Goal: Information Seeking & Learning: Learn about a topic

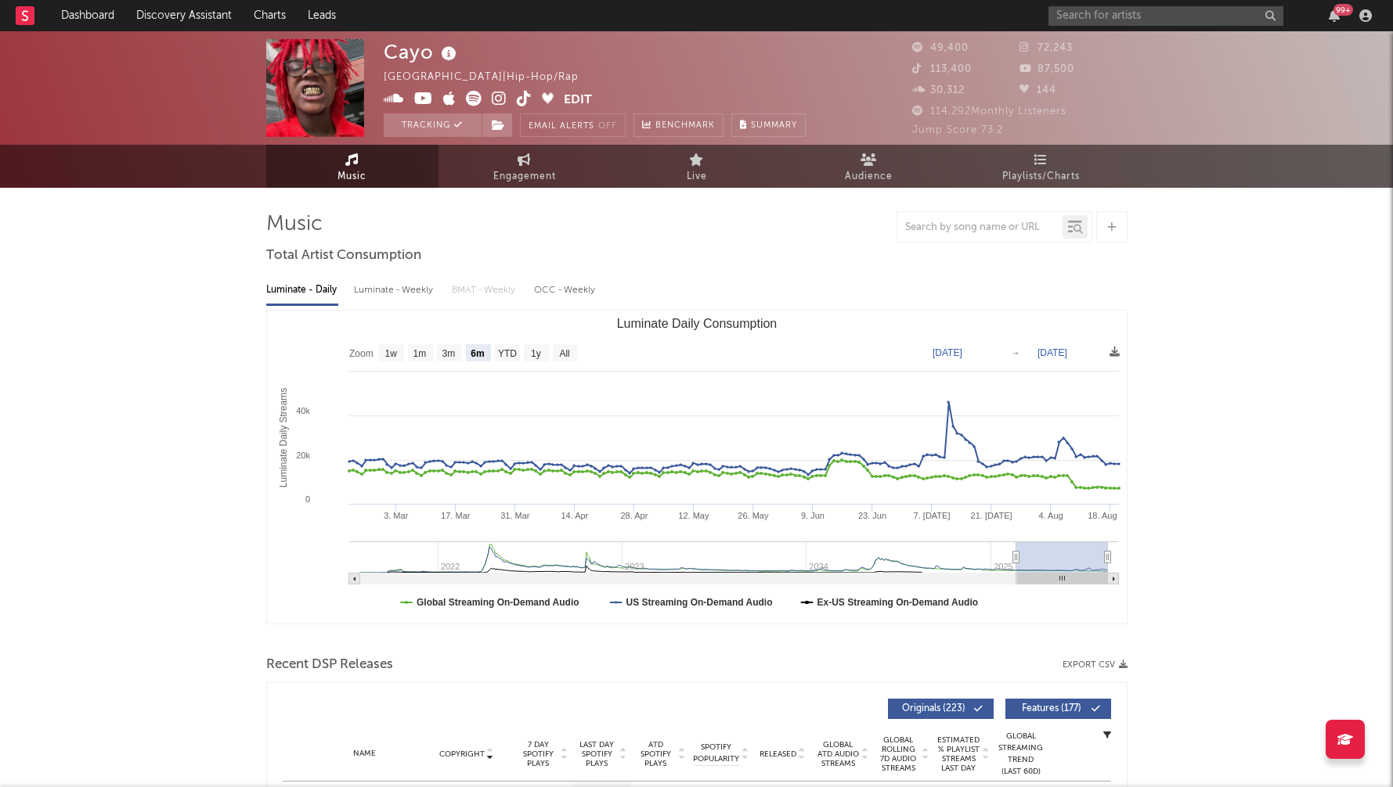
select select "6m"
click at [416, 288] on div "Luminate - Weekly" at bounding box center [395, 290] width 82 height 27
select select "6m"
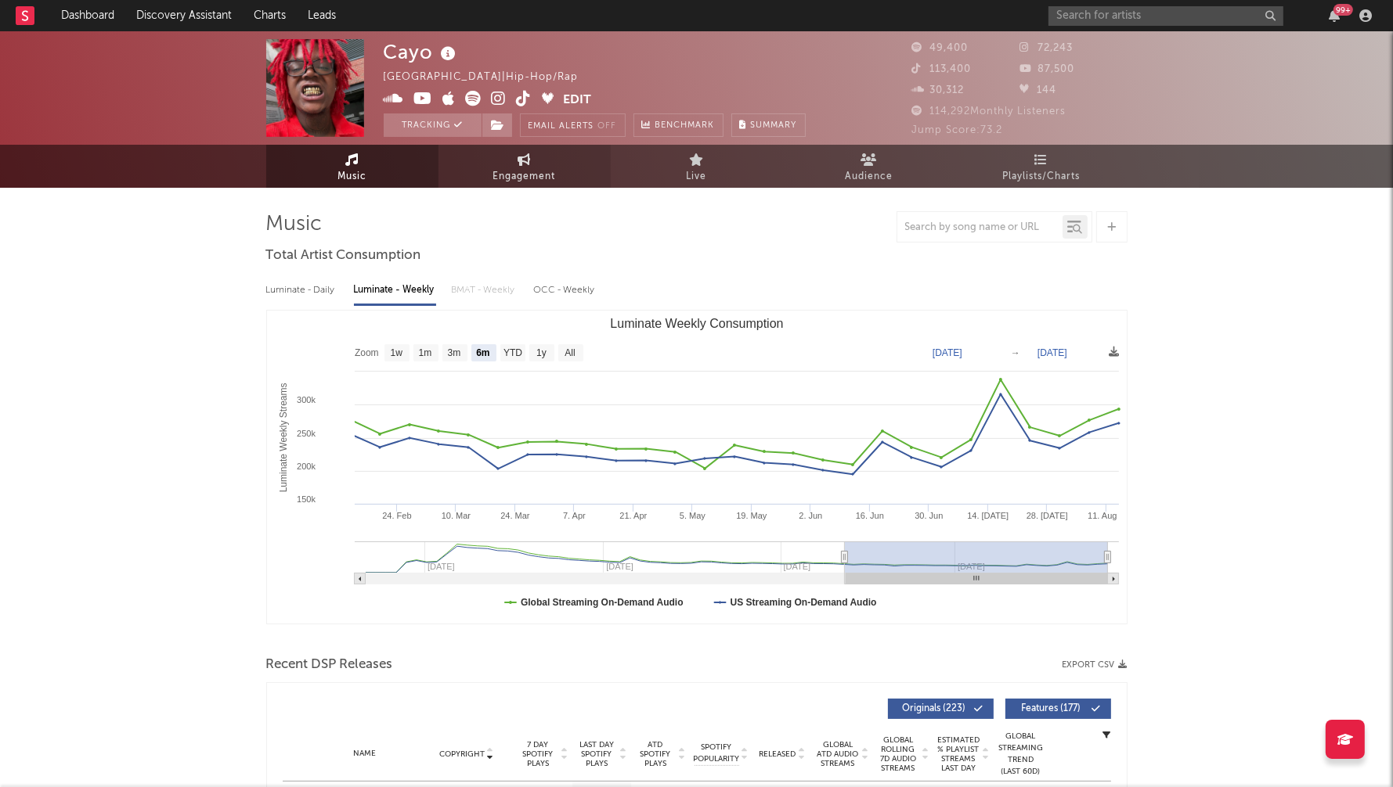
click at [535, 168] on span "Engagement" at bounding box center [524, 177] width 63 height 19
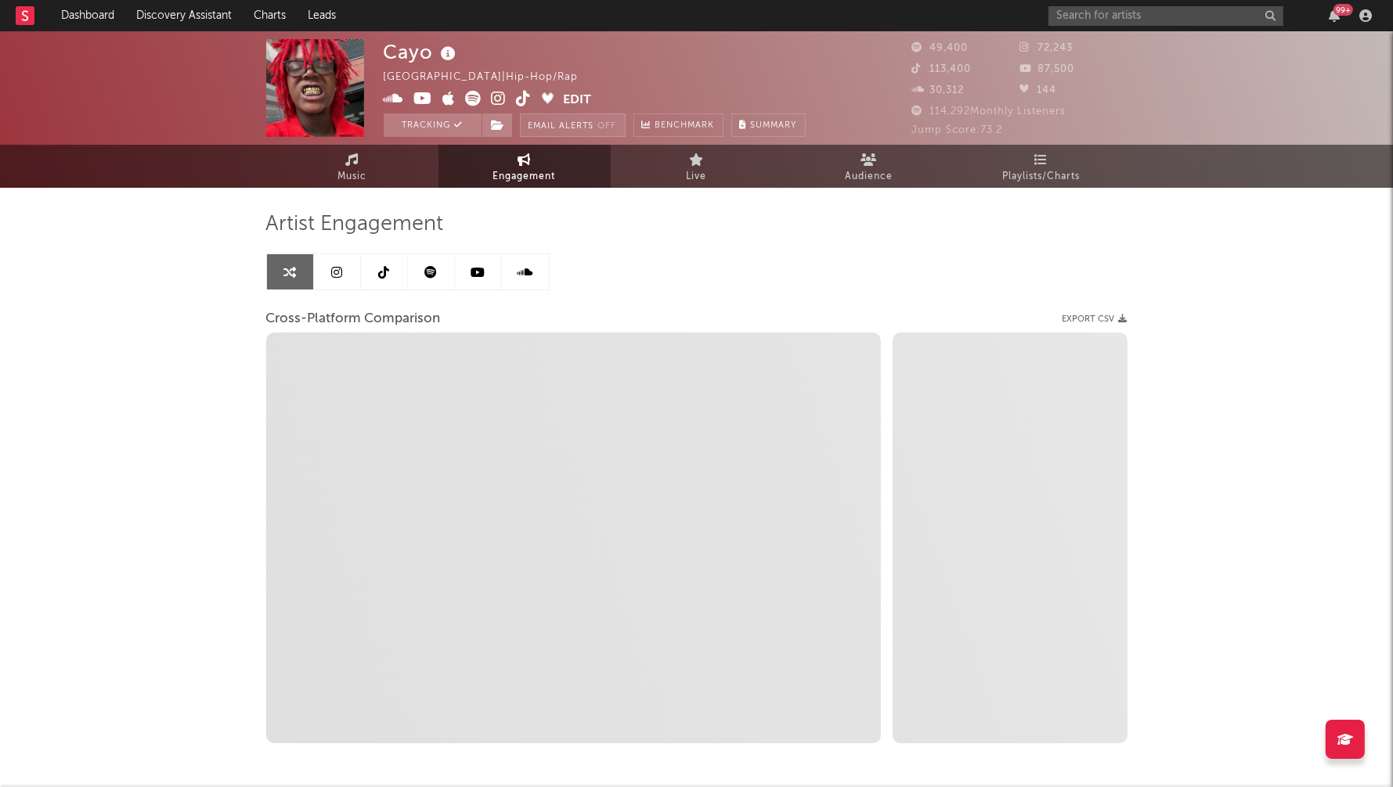
select select "1w"
click at [498, 99] on icon at bounding box center [499, 99] width 15 height 16
select select "1m"
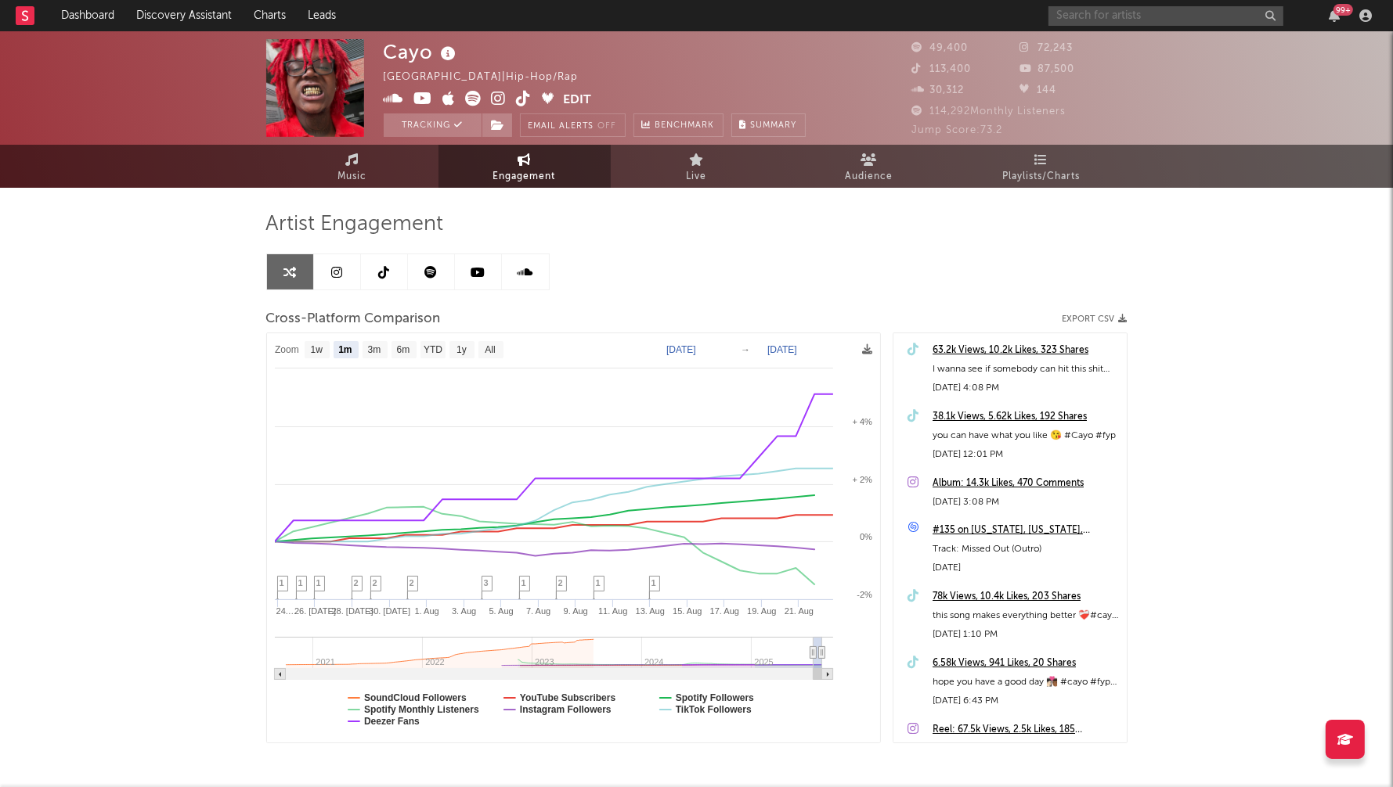
click at [1090, 17] on input "text" at bounding box center [1165, 16] width 235 height 20
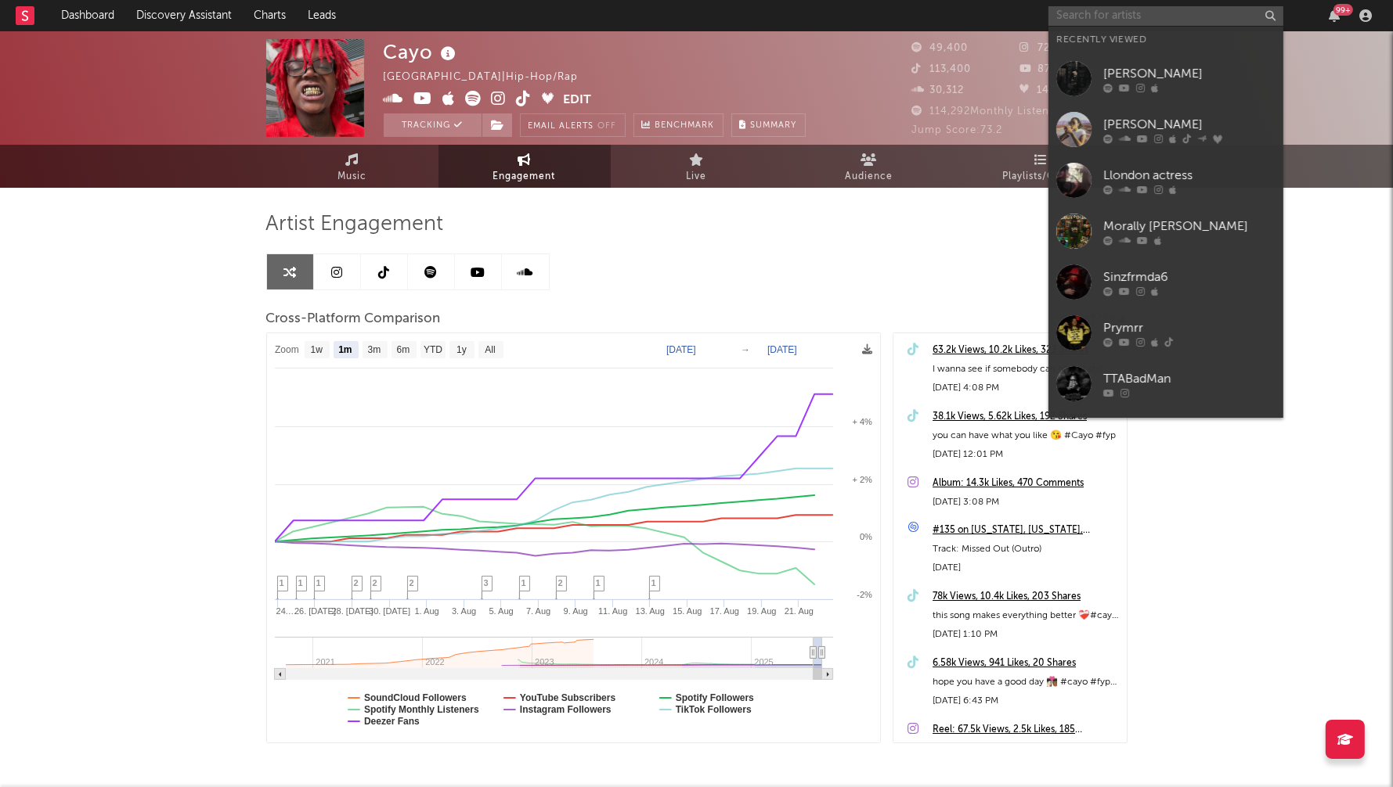
paste input "[PERSON_NAME]"
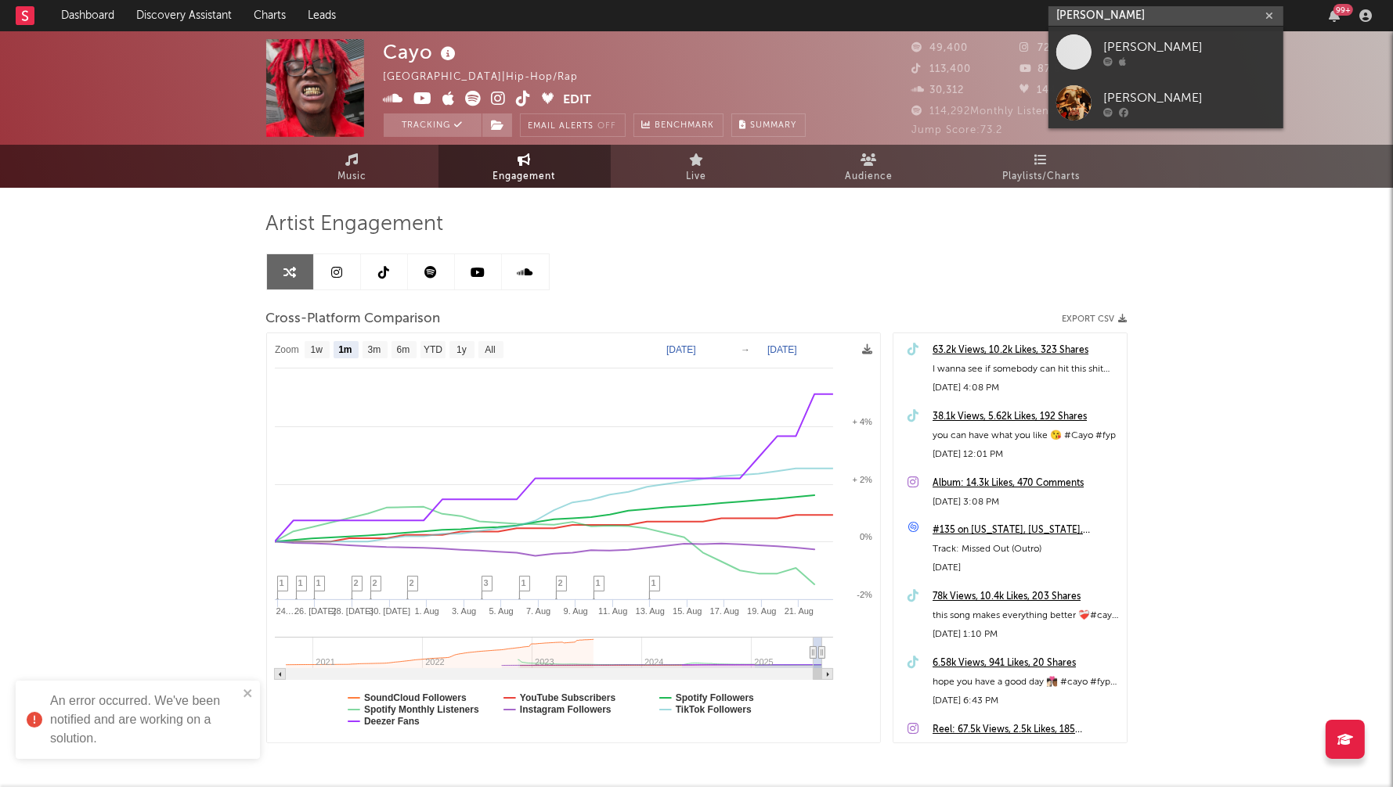
click at [1090, 9] on input "[PERSON_NAME]" at bounding box center [1165, 16] width 235 height 20
paste input "Nebiu"
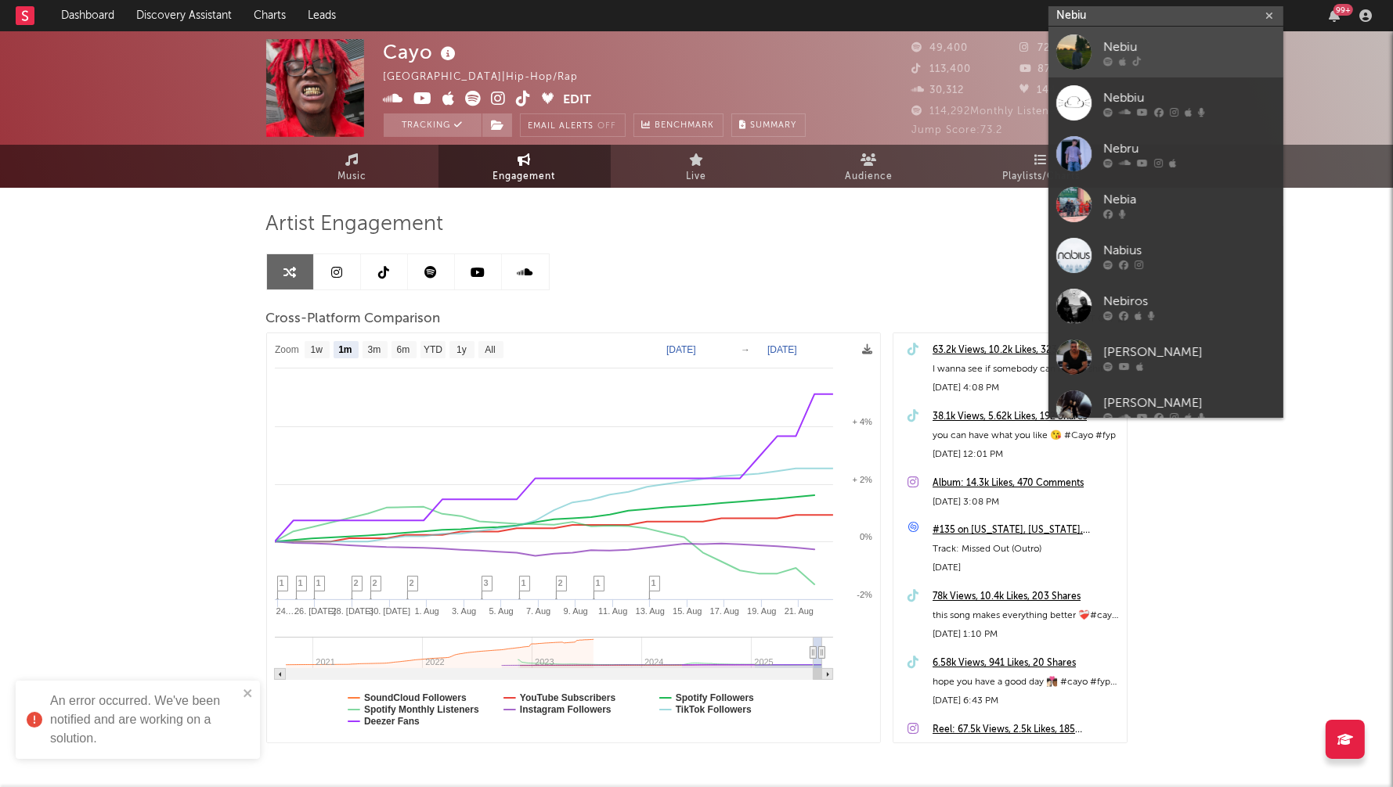
type input "Nebiu"
click at [1161, 42] on div "Nebiu" at bounding box center [1189, 47] width 172 height 19
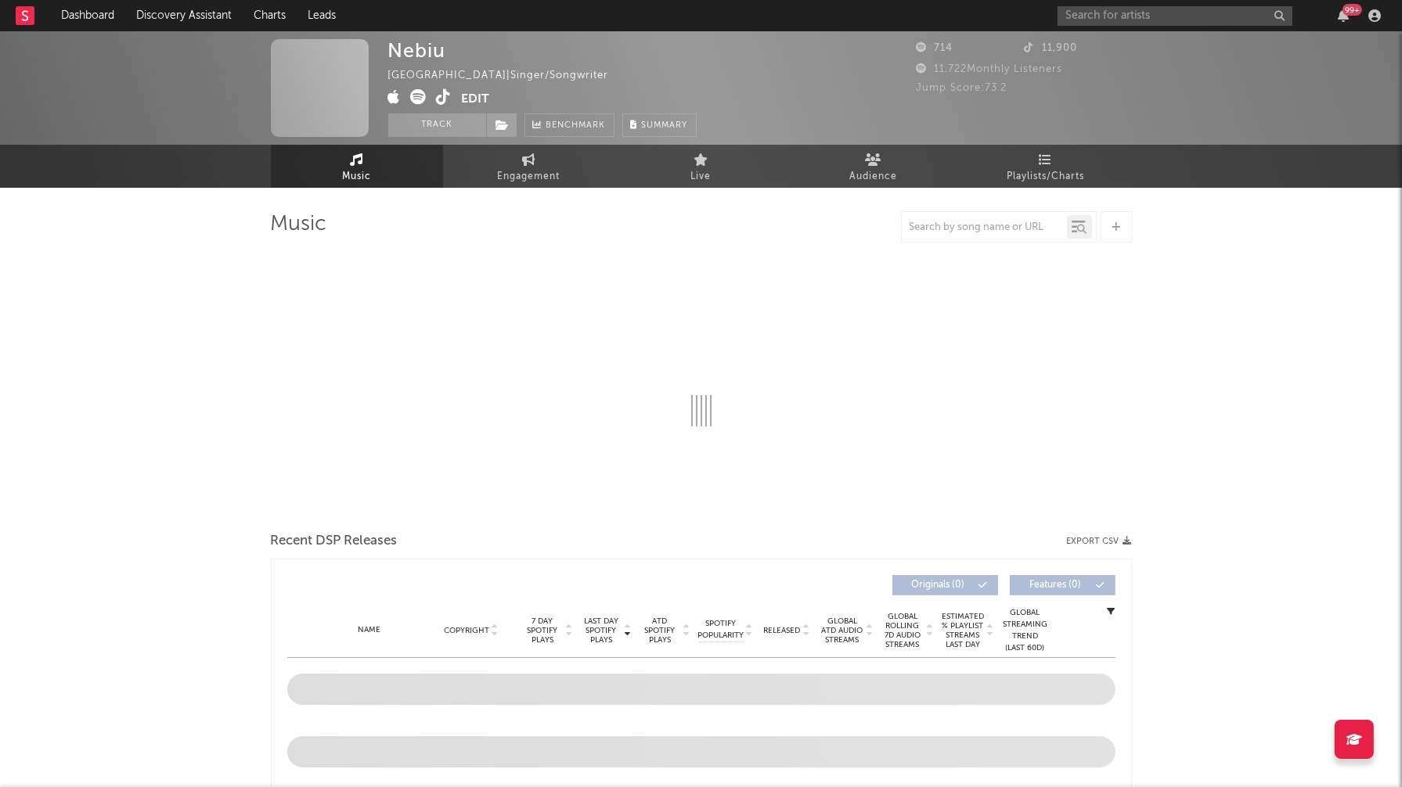
select select "1w"
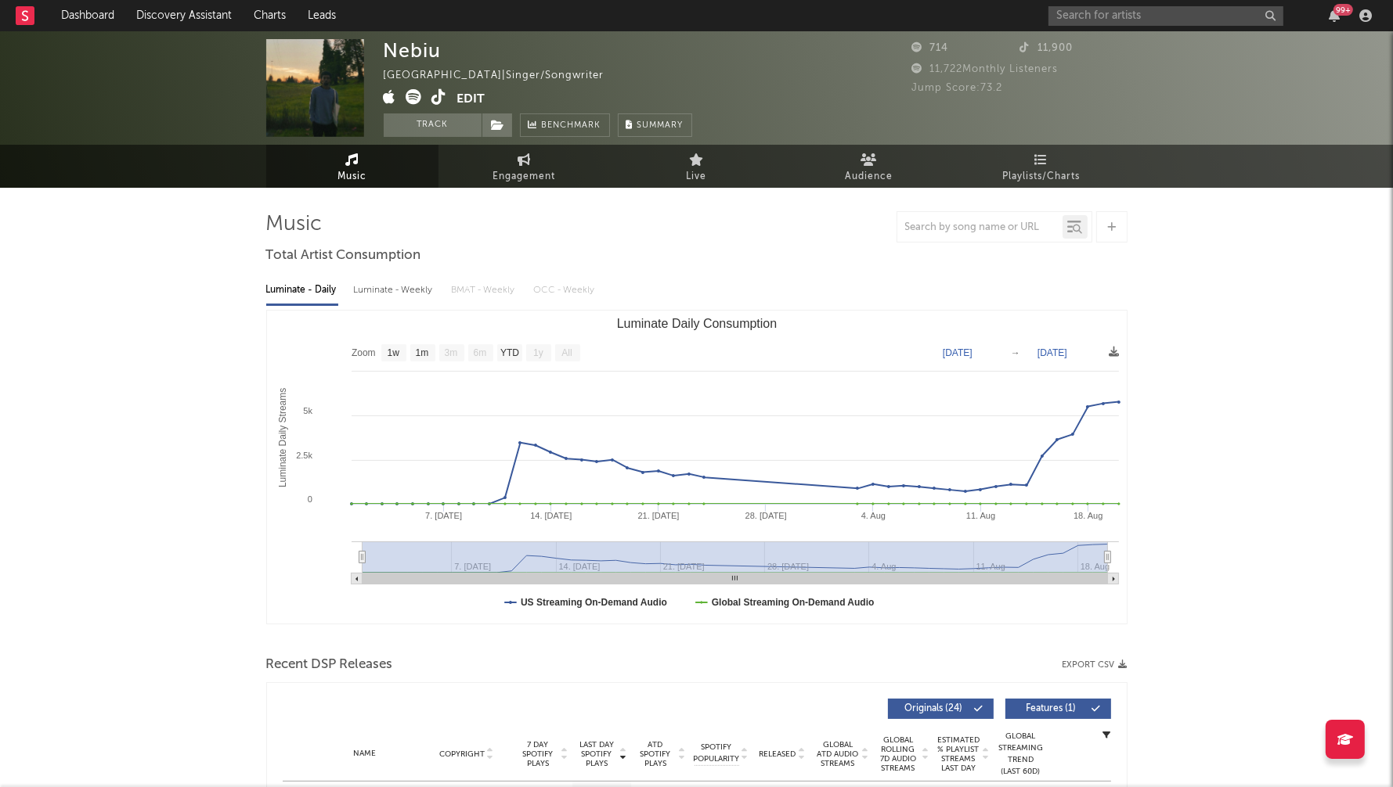
click at [389, 287] on div "Luminate - Weekly" at bounding box center [395, 290] width 82 height 27
select select "1w"
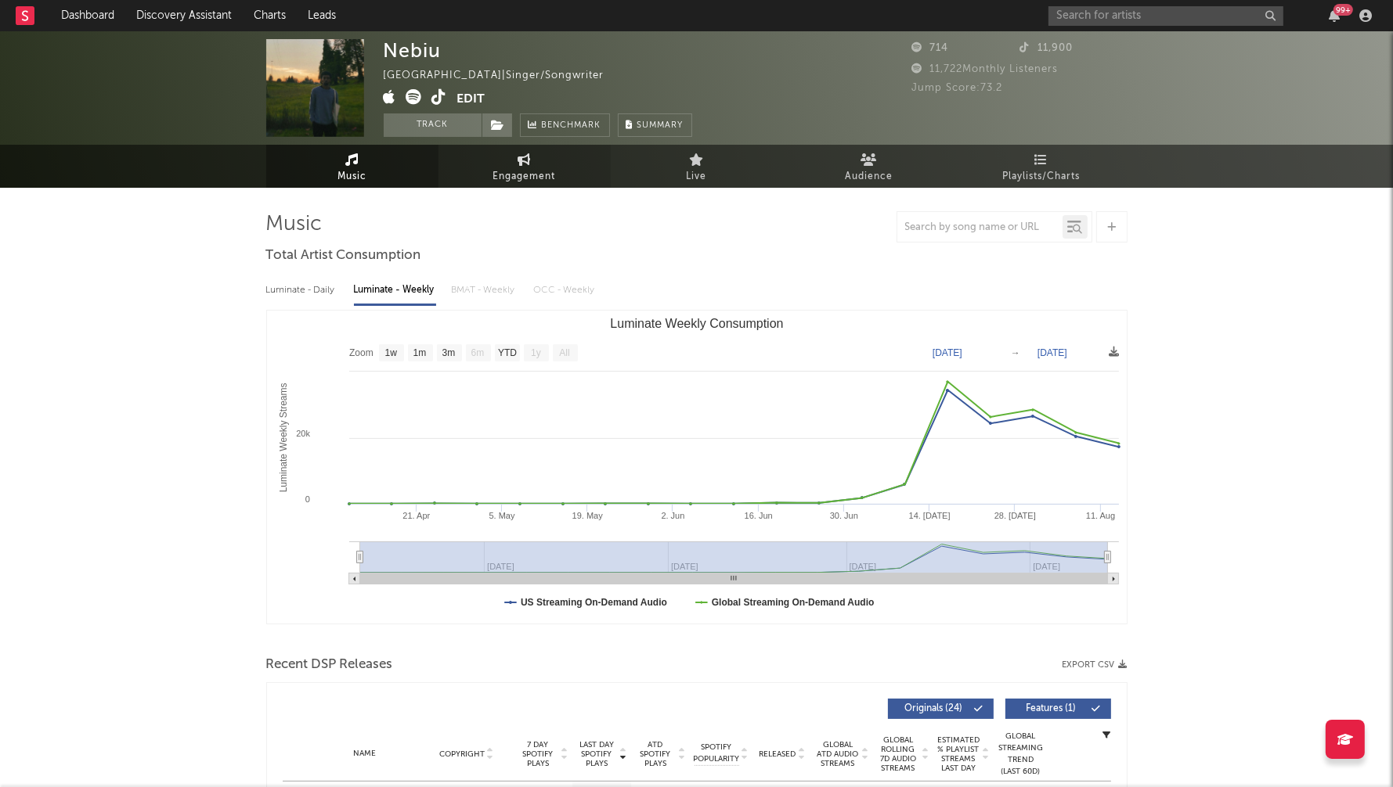
click at [531, 168] on span "Engagement" at bounding box center [524, 177] width 63 height 19
select select "1w"
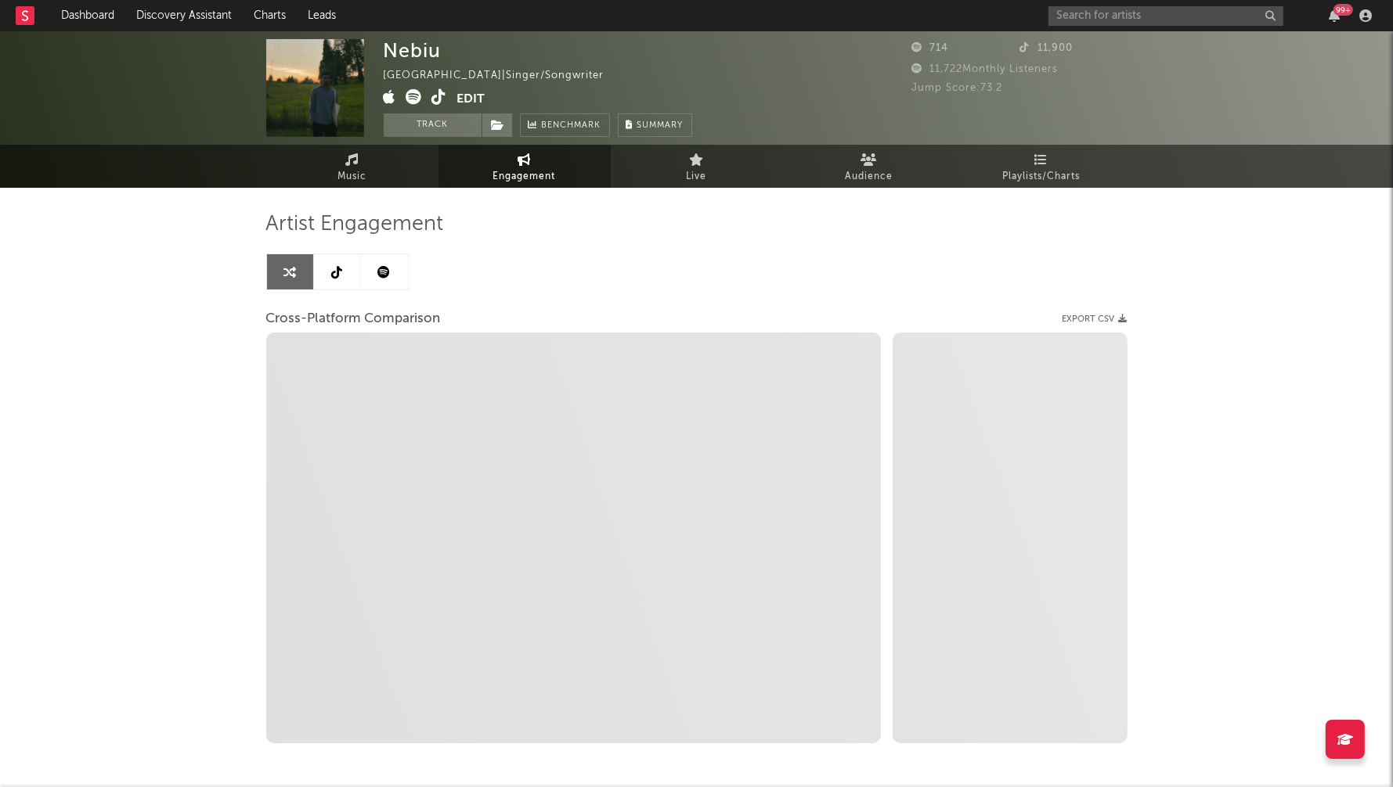
select select "1m"
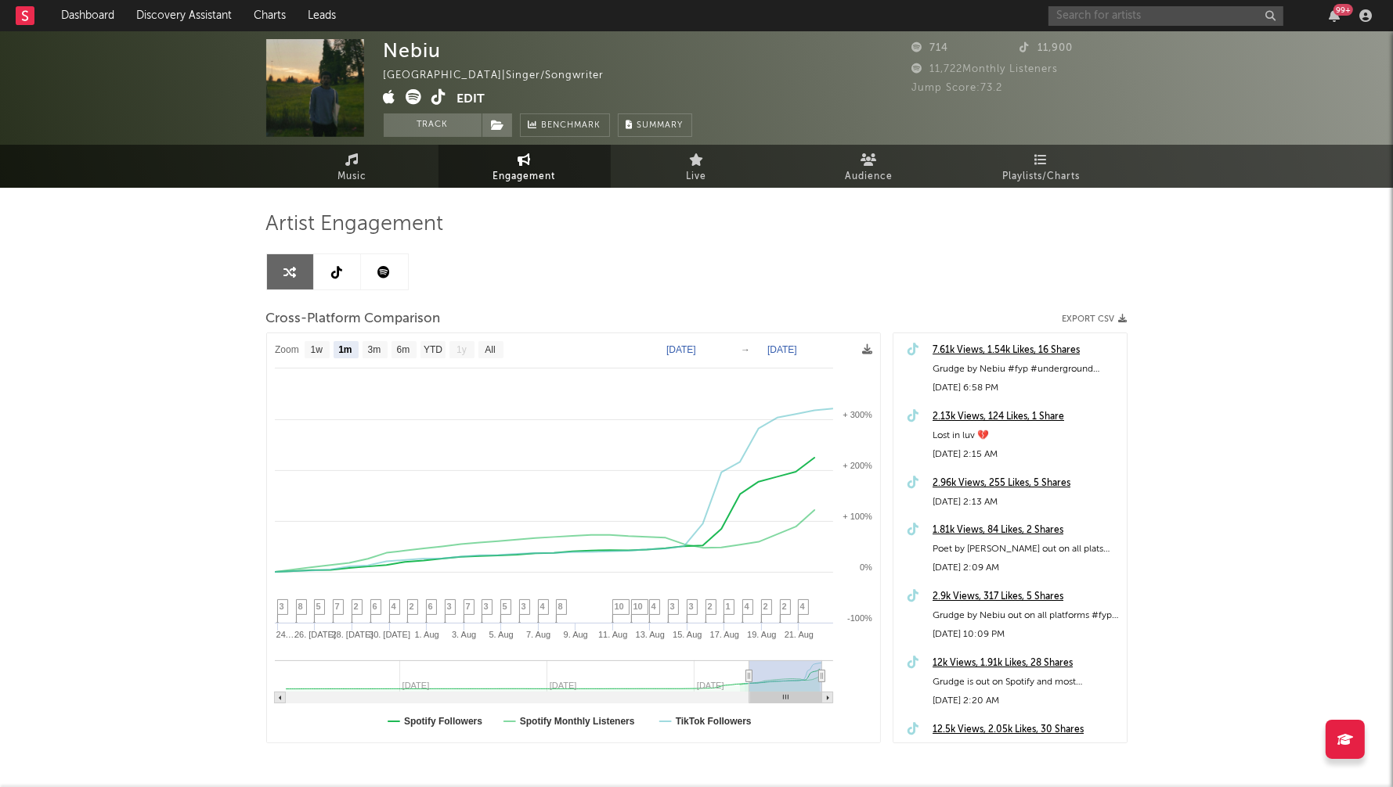
click at [1134, 18] on input "text" at bounding box center [1165, 16] width 235 height 20
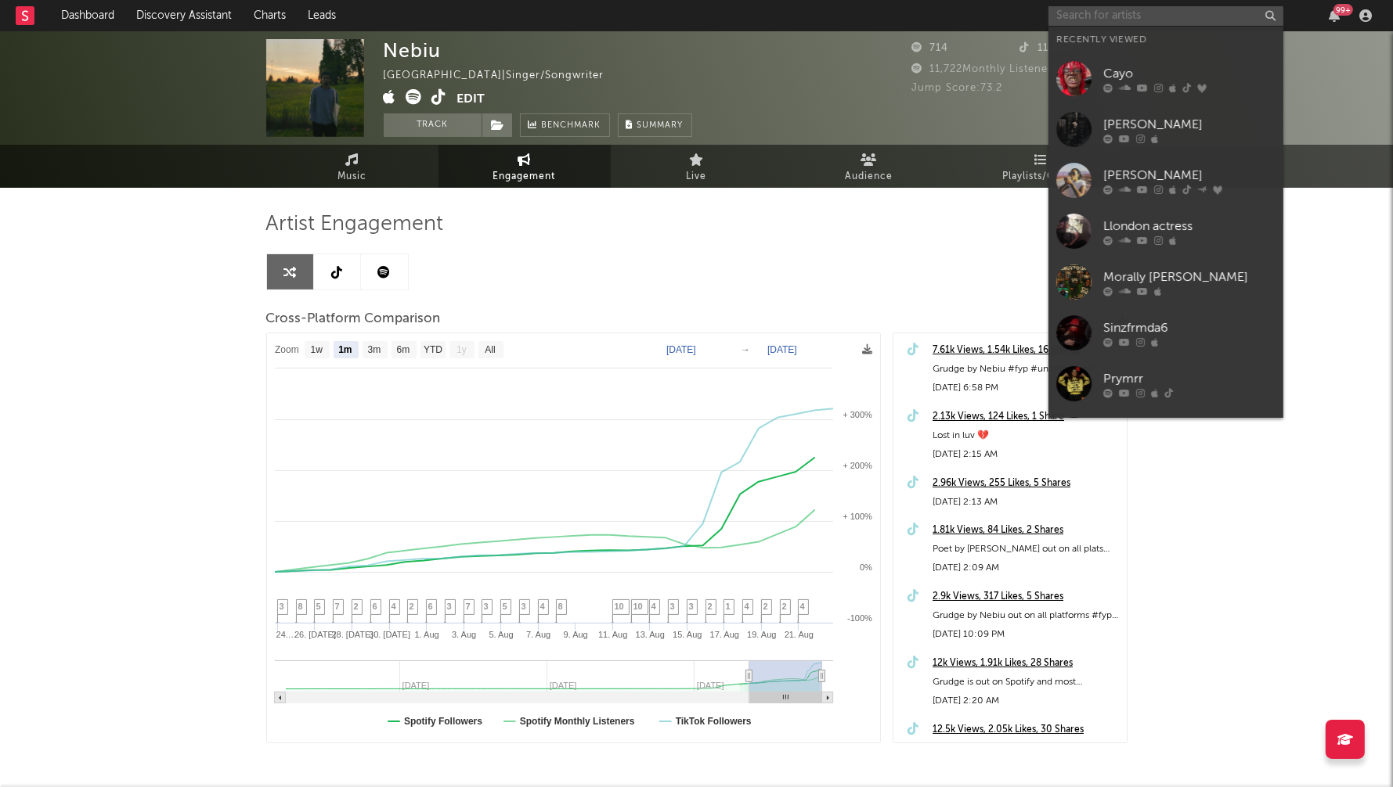
paste input "Hoodbaby Cj"
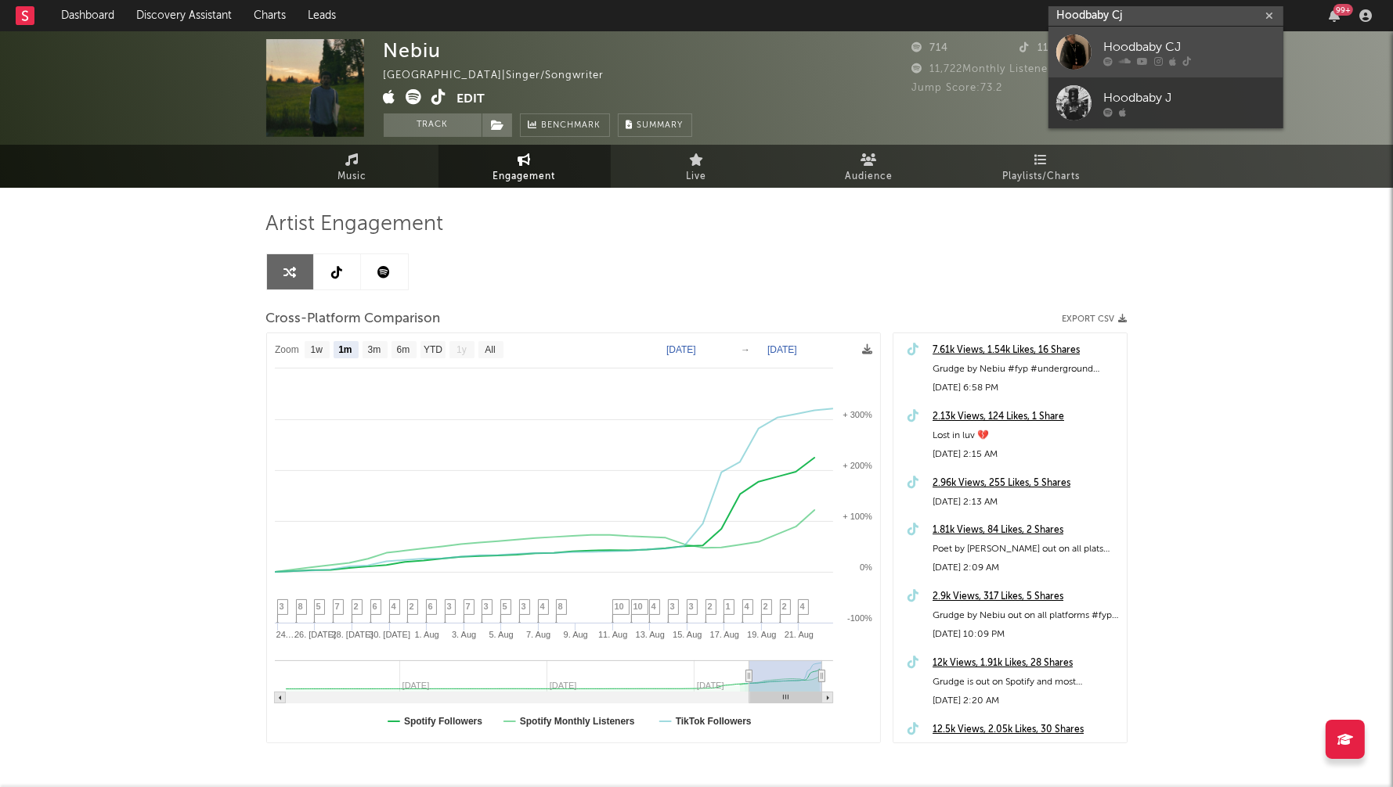
type input "Hoodbaby Cj"
click at [1192, 38] on div "Hoodbaby CJ" at bounding box center [1189, 47] width 172 height 19
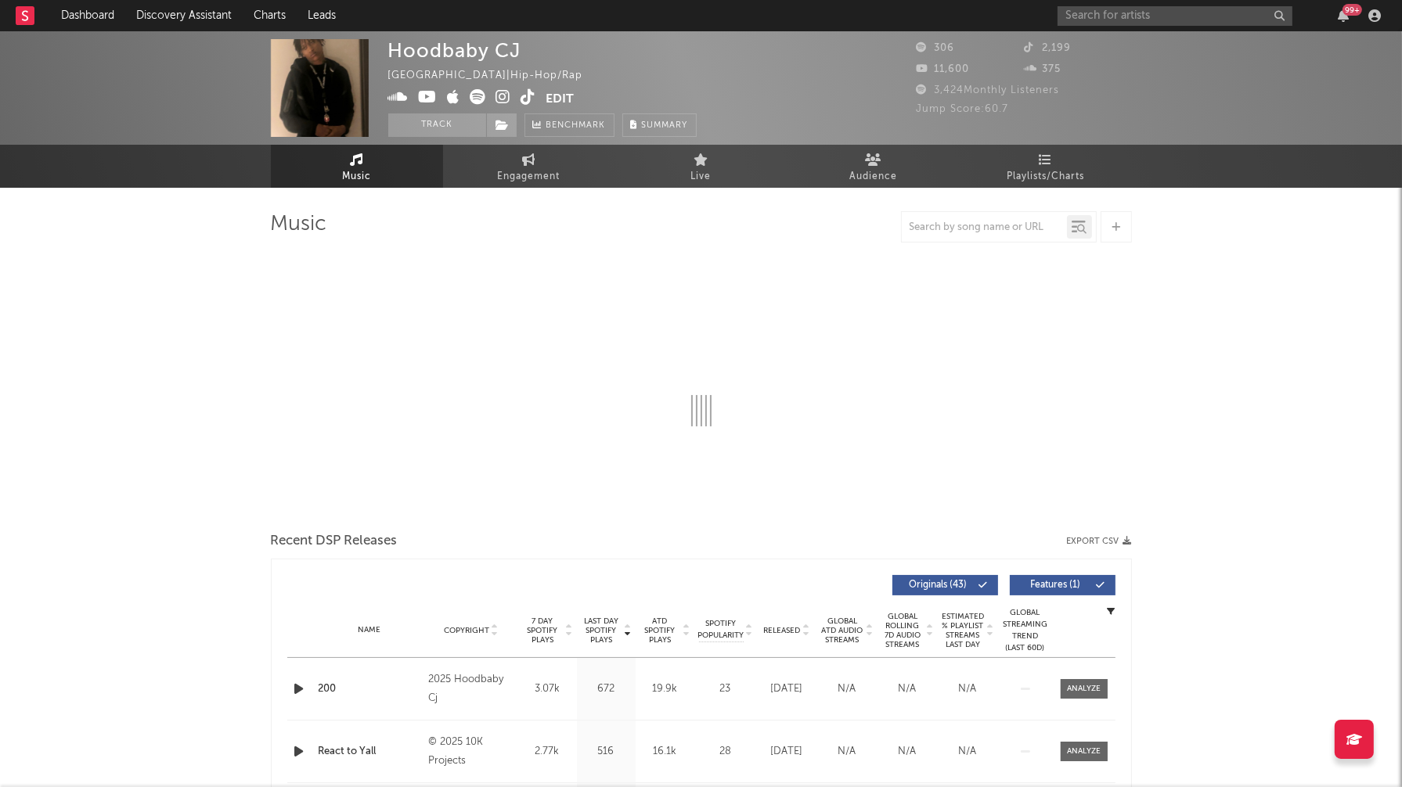
select select "1w"
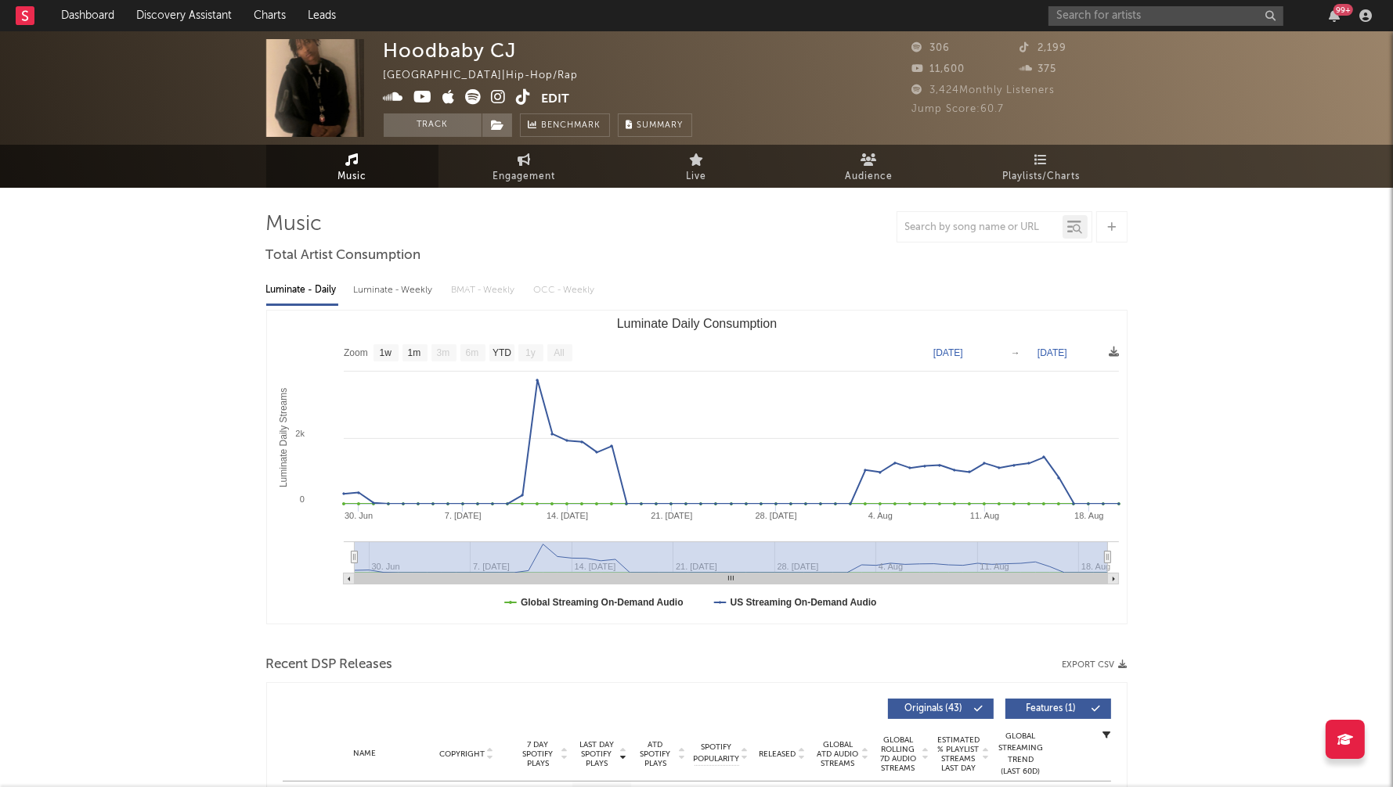
click at [391, 297] on div "Luminate - Weekly" at bounding box center [395, 290] width 82 height 27
select select "1w"
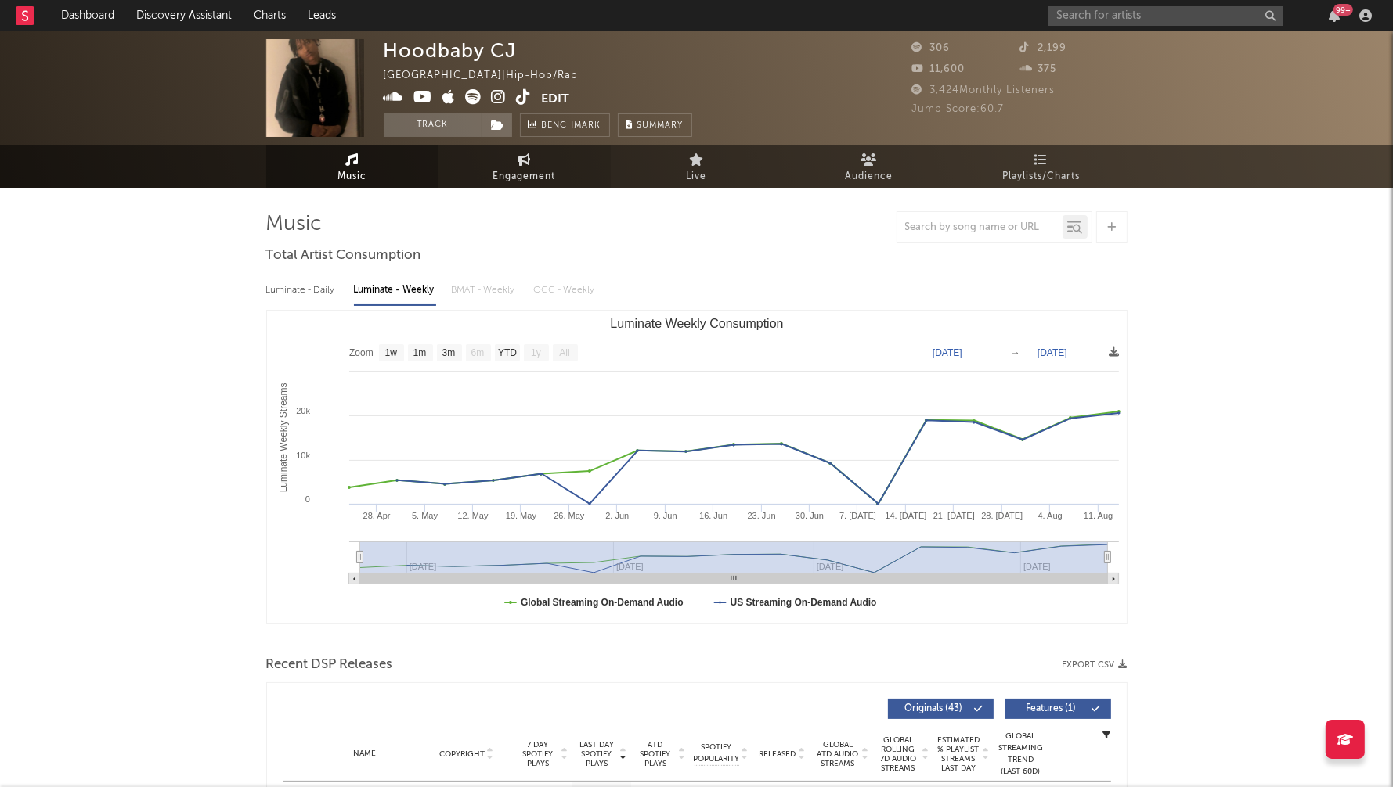
click at [532, 165] on link "Engagement" at bounding box center [524, 166] width 172 height 43
select select "1w"
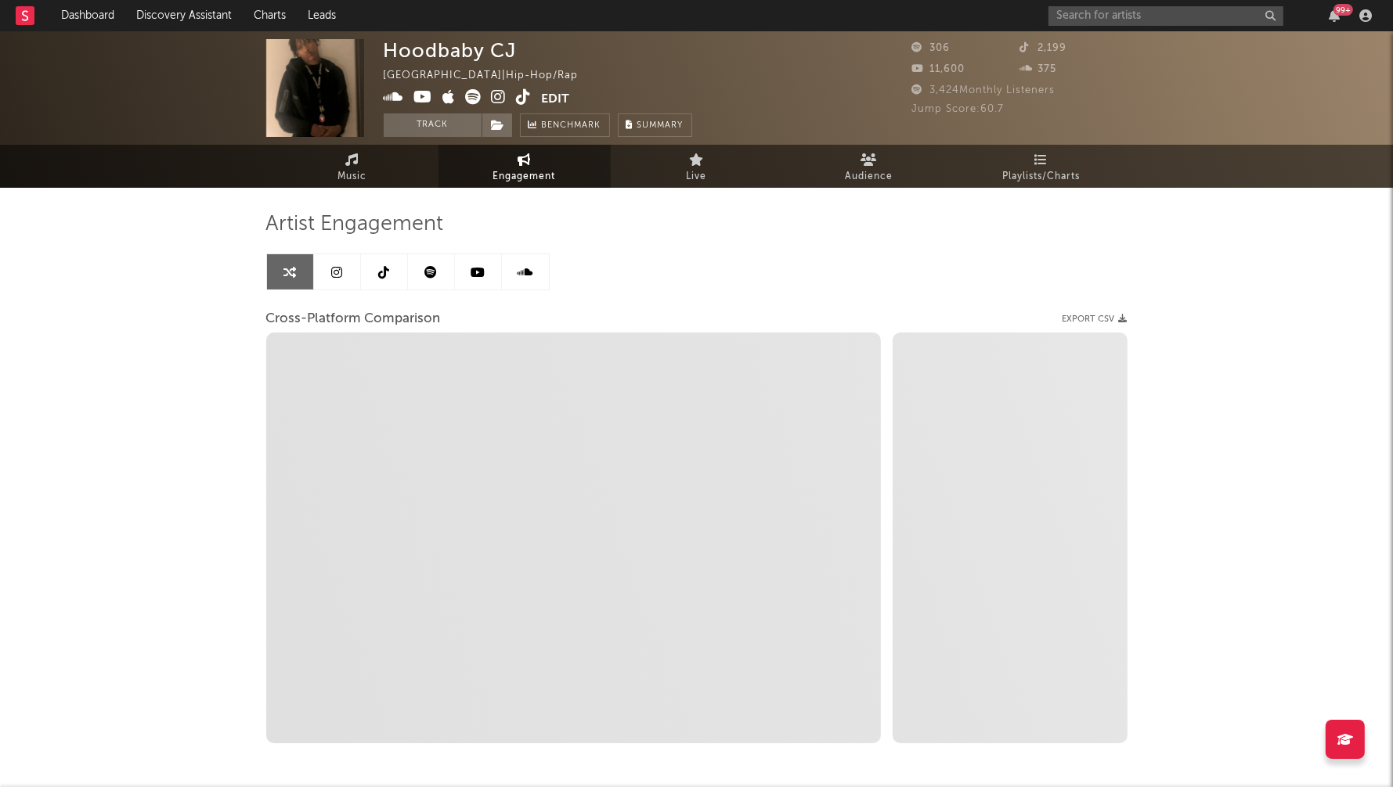
click at [500, 93] on icon at bounding box center [499, 97] width 15 height 16
select select "1m"
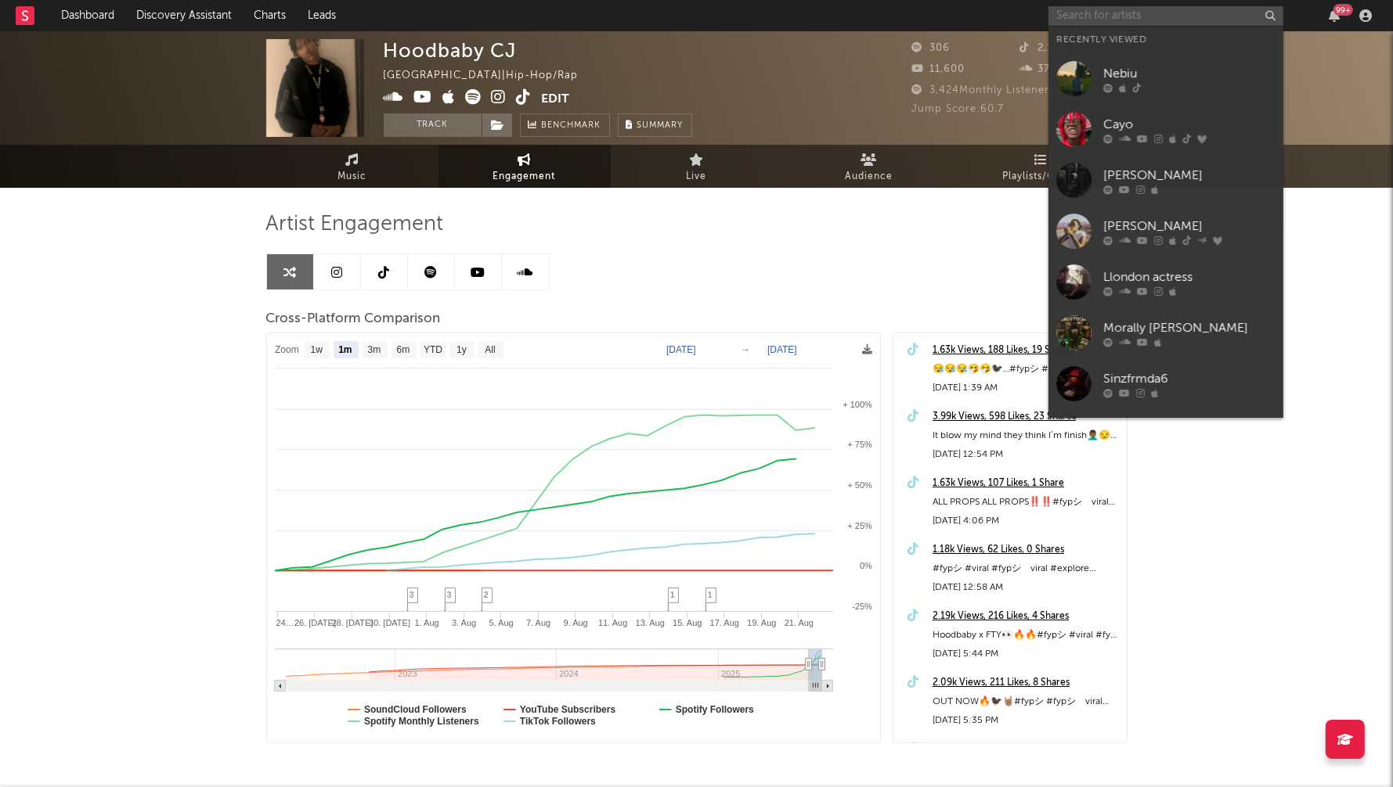
click at [1110, 21] on input "text" at bounding box center [1165, 16] width 235 height 20
paste input "1i1an1"
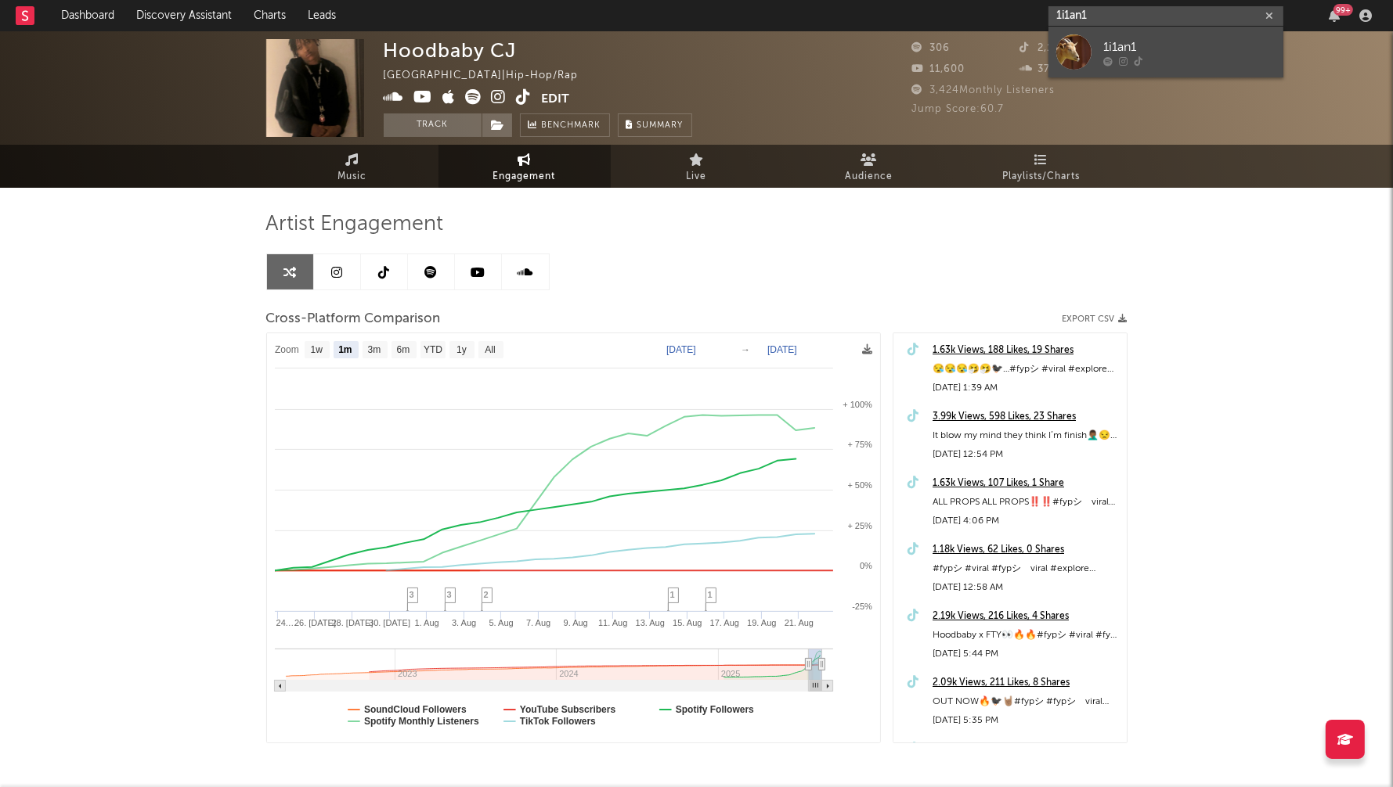
type input "1i1an1"
click at [1127, 42] on div "1i1an1" at bounding box center [1189, 47] width 172 height 19
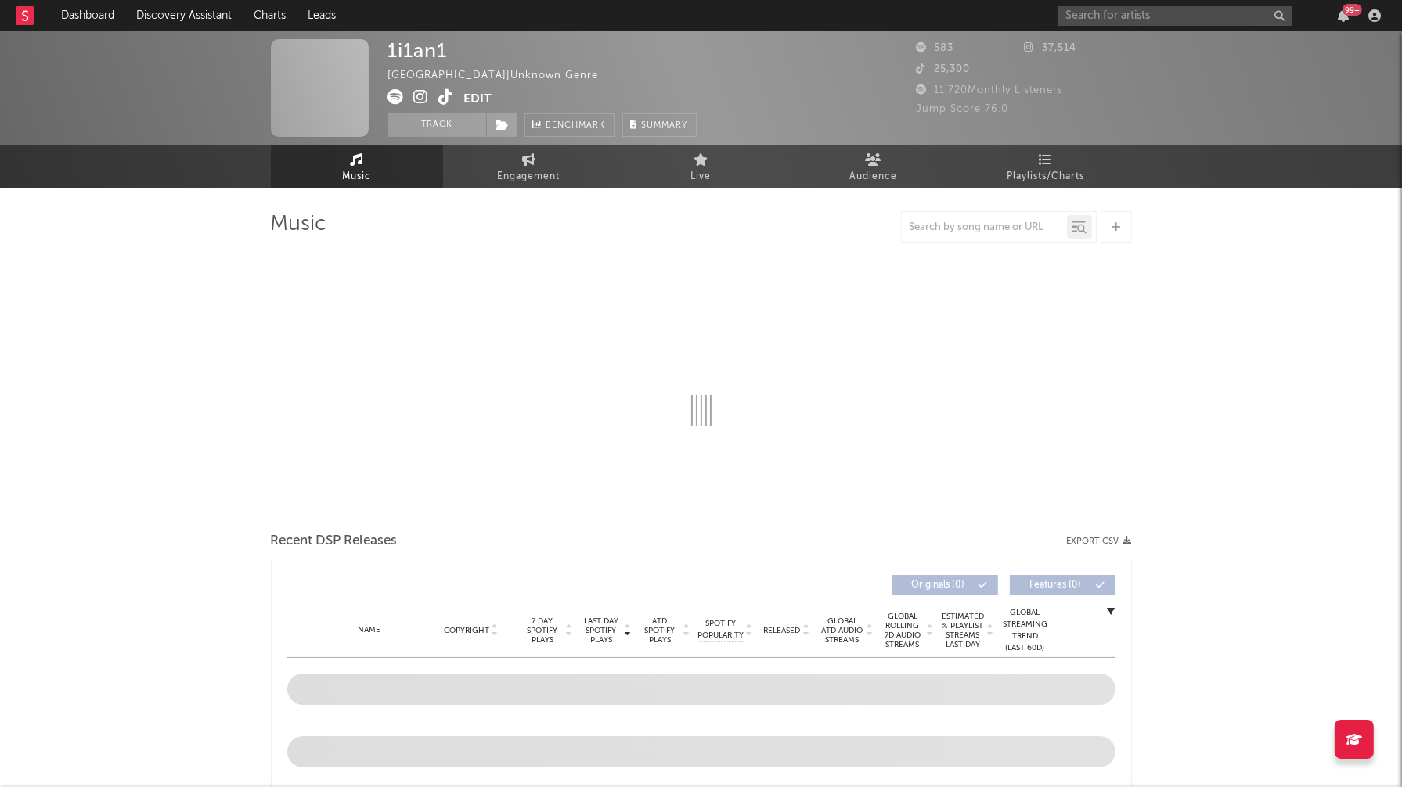
select select "1w"
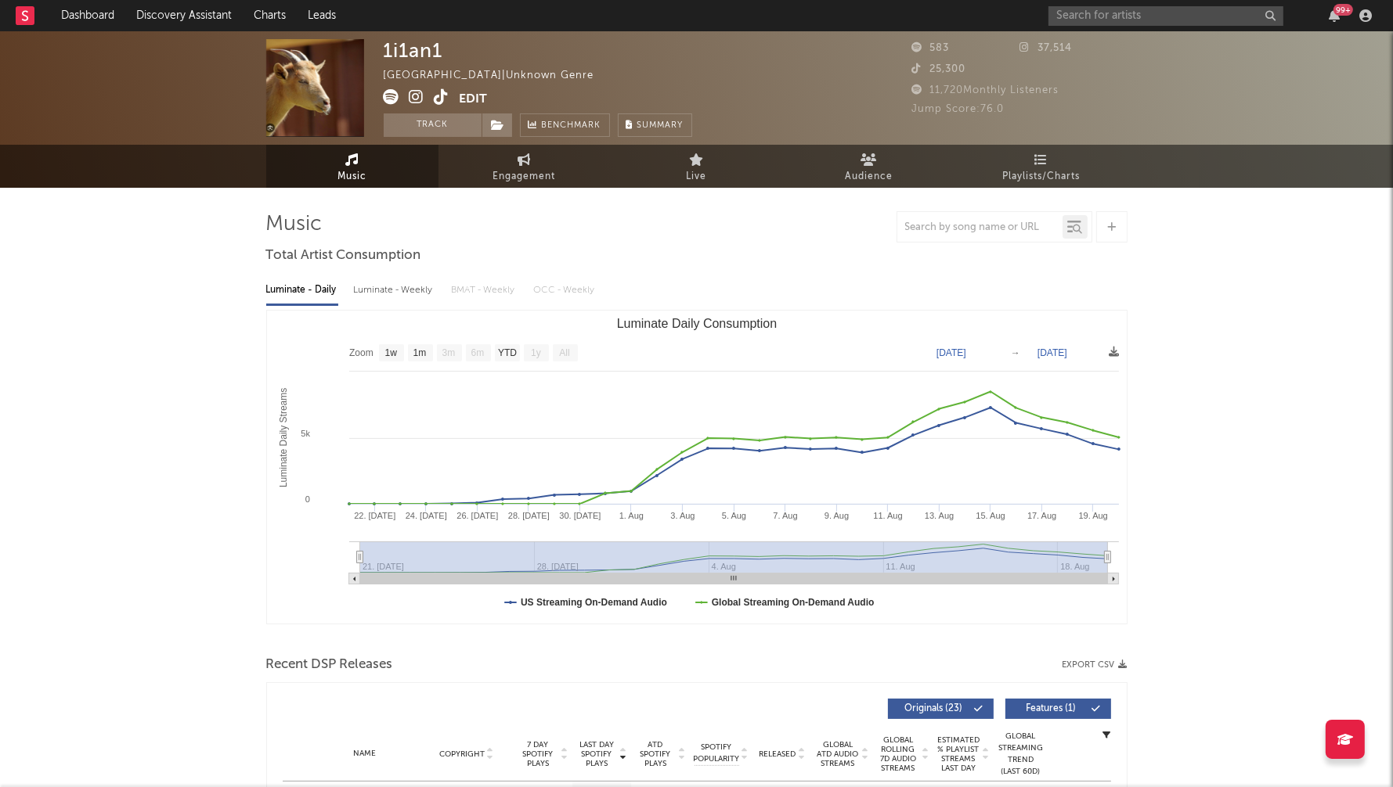
click at [392, 291] on div "Luminate - Weekly" at bounding box center [395, 290] width 82 height 27
select select "1w"
